Goal: Navigation & Orientation: Find specific page/section

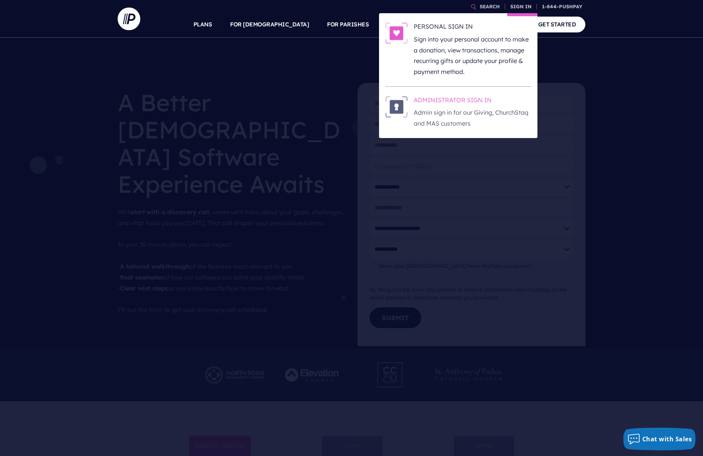
click at [471, 97] on h6 "ADMINISTRATOR SIGN IN" at bounding box center [473, 101] width 118 height 11
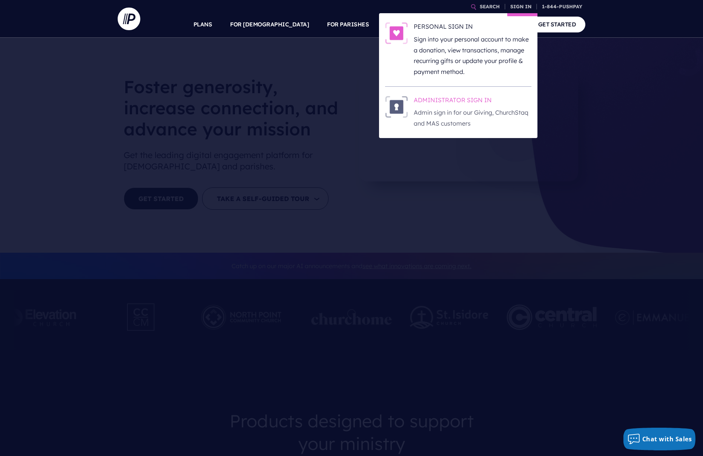
click at [478, 97] on h6 "ADMINISTRATOR SIGN IN" at bounding box center [473, 101] width 118 height 11
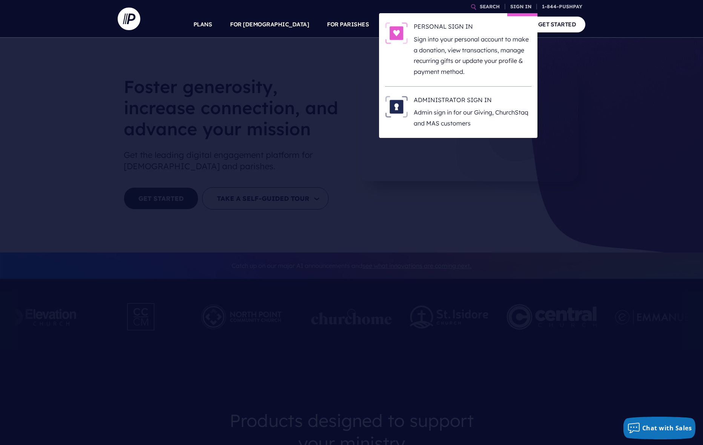
click at [472, 94] on li "ADMINISTRATOR SIGN IN Admin sign in for our Giving, [DEMOGRAPHIC_DATA] and MAS …" at bounding box center [458, 112] width 146 height 51
click at [471, 98] on h6 "ADMINISTRATOR SIGN IN" at bounding box center [473, 101] width 118 height 11
click at [475, 93] on li "ADMINISTRATOR SIGN IN Admin sign in for our Giving, [DEMOGRAPHIC_DATA] and MAS …" at bounding box center [458, 112] width 146 height 51
click at [474, 97] on h6 "ADMINISTRATOR SIGN IN" at bounding box center [473, 101] width 118 height 11
